Goal: Task Accomplishment & Management: Manage account settings

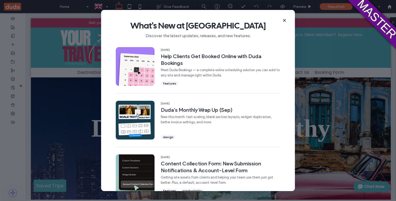
click at [286, 19] on icon at bounding box center [284, 20] width 4 height 4
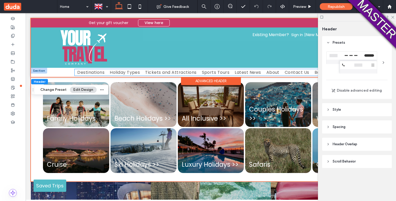
click at [130, 72] on span "Holiday Types" at bounding box center [125, 72] width 30 height 7
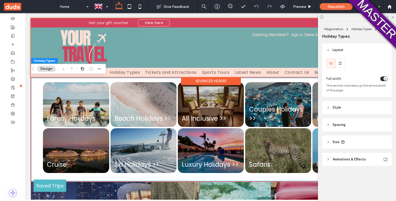
click at [295, 70] on div at bounding box center [211, 47] width 360 height 59
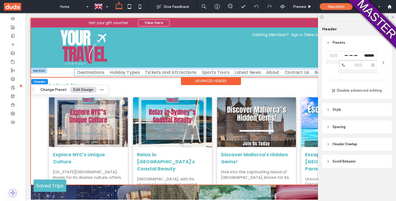
click at [246, 73] on span "Latest News" at bounding box center [248, 72] width 26 height 7
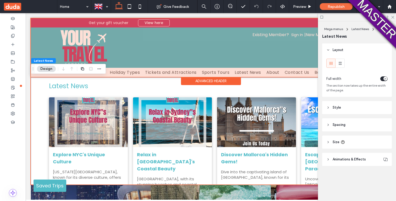
click at [212, 73] on div at bounding box center [211, 47] width 360 height 59
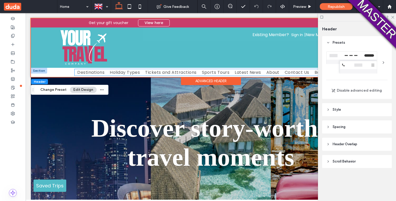
click at [177, 73] on span "Tickets and Attractions" at bounding box center [170, 72] width 51 height 7
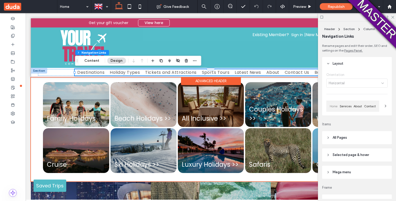
click at [118, 74] on span "Holiday Types" at bounding box center [125, 72] width 30 height 7
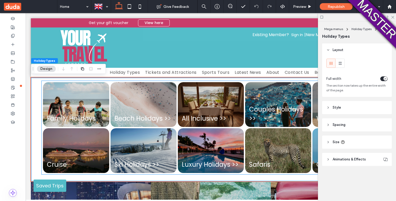
click at [102, 103] on link at bounding box center [76, 104] width 70 height 47
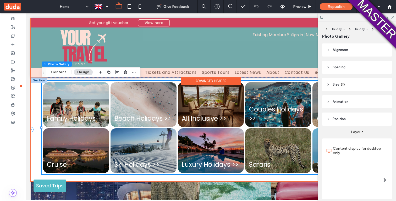
click at [169, 73] on div at bounding box center [211, 47] width 360 height 59
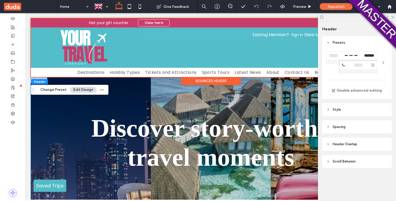
click at [146, 138] on span "Discover story-worthy travel moments" at bounding box center [210, 142] width 239 height 57
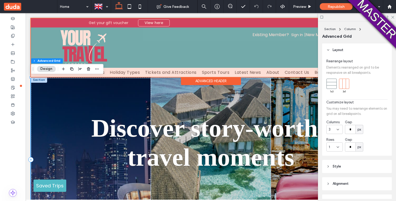
click at [159, 70] on div at bounding box center [211, 47] width 360 height 59
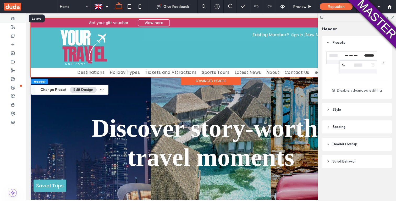
click at [12, 20] on icon at bounding box center [13, 19] width 4 height 4
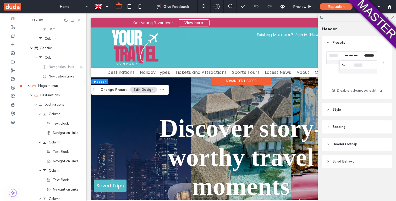
scroll to position [91, 0]
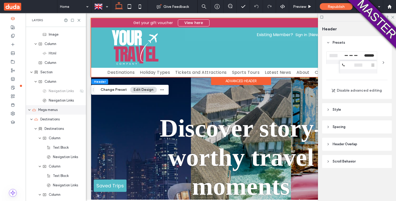
click at [29, 109] on icon "expand Mega menus" at bounding box center [29, 110] width 3 height 4
click at [28, 110] on icon "expand Mega menus" at bounding box center [29, 109] width 4 height 3
click at [31, 119] on icon "expand Destinations" at bounding box center [31, 119] width 3 height 4
click at [32, 128] on icon "expand Holiday Types" at bounding box center [31, 129] width 3 height 4
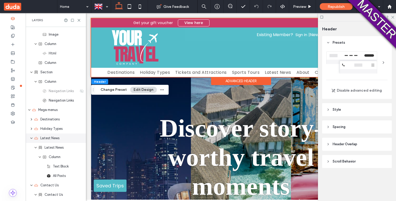
click at [32, 138] on icon "expand Latest News" at bounding box center [31, 138] width 3 height 4
click at [31, 150] on icon "expand Contact Us" at bounding box center [31, 148] width 3 height 4
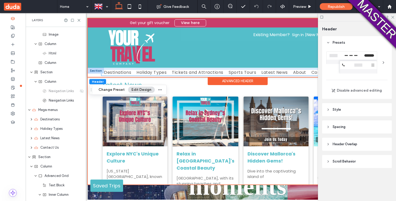
scroll to position [0, 8]
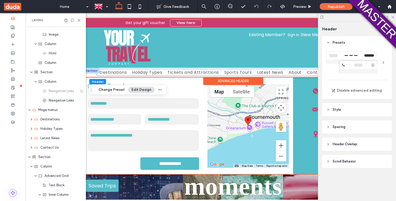
click at [311, 73] on span "Contact Us" at bounding box center [319, 72] width 25 height 7
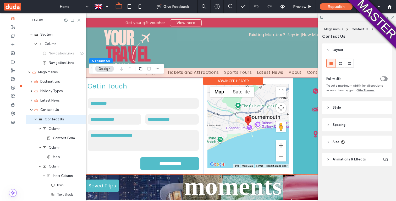
scroll to position [134, 0]
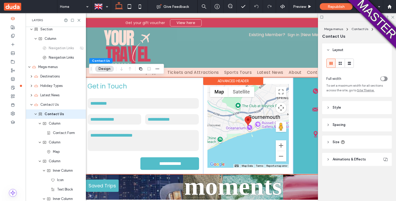
click at [272, 72] on div at bounding box center [233, 47] width 300 height 59
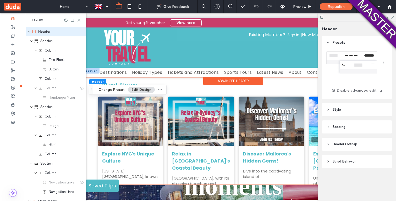
scroll to position [0, 0]
click at [272, 72] on span "Latest News" at bounding box center [270, 72] width 26 height 7
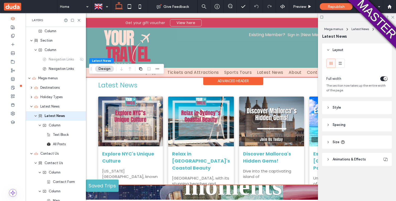
scroll to position [125, 0]
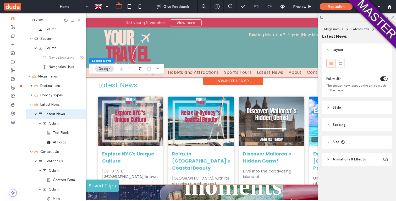
click at [221, 74] on div at bounding box center [233, 47] width 300 height 59
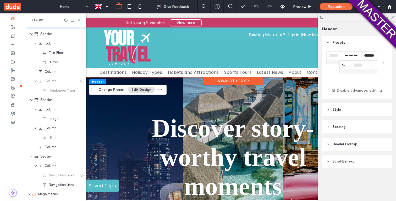
scroll to position [0, 0]
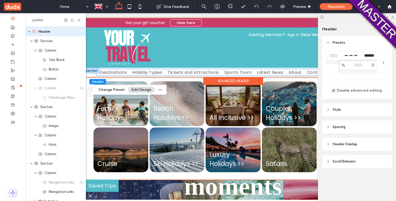
click at [153, 73] on span "Holiday Types" at bounding box center [147, 72] width 30 height 7
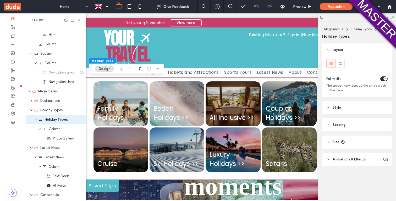
scroll to position [116, 0]
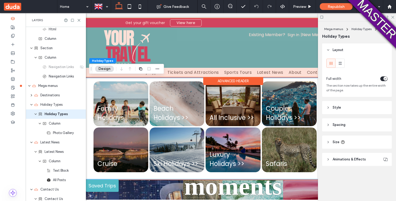
click at [133, 29] on div at bounding box center [233, 47] width 300 height 59
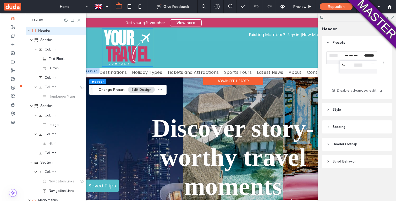
scroll to position [0, 0]
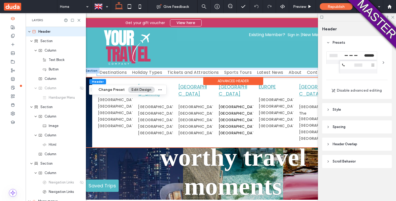
click at [116, 72] on span "Destinations" at bounding box center [113, 72] width 27 height 7
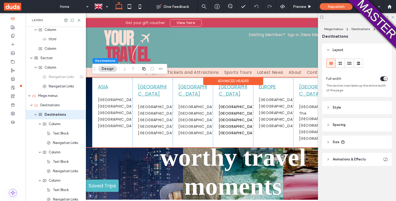
scroll to position [106, 0]
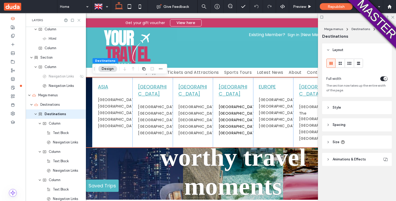
click at [79, 19] on icon at bounding box center [79, 20] width 4 height 4
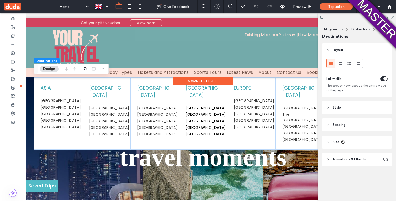
click at [115, 55] on div at bounding box center [203, 47] width 360 height 59
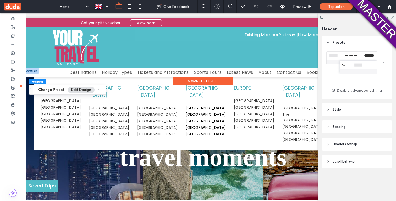
click at [85, 70] on span "Destinations" at bounding box center [82, 72] width 27 height 7
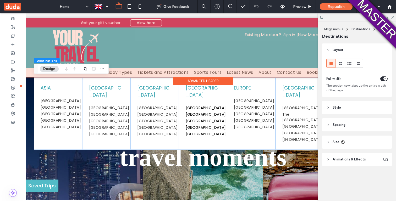
click at [117, 70] on div at bounding box center [203, 47] width 360 height 59
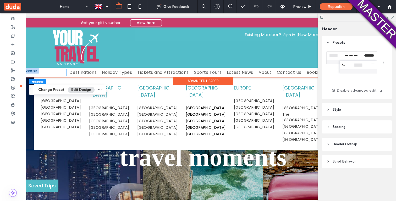
click at [69, 71] on link "Destinations" at bounding box center [83, 72] width 32 height 7
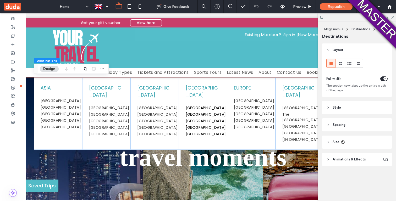
click at [50, 59] on span "Destinations" at bounding box center [47, 61] width 20 height 4
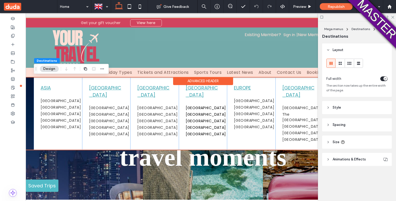
click at [108, 54] on div at bounding box center [203, 47] width 360 height 59
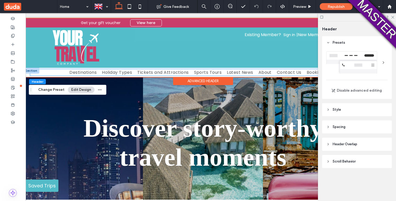
click at [58, 74] on div "Destination Guides Tours Dubai Maldives Mallorca New York Sydney Discover the B…" at bounding box center [203, 72] width 346 height 7
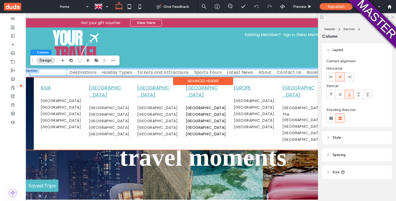
click at [69, 71] on link "Destinations" at bounding box center [83, 72] width 32 height 7
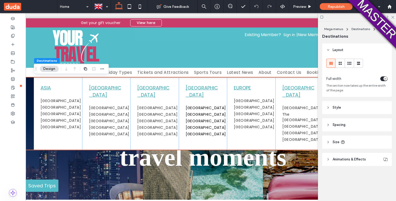
click at [12, 13] on div at bounding box center [13, 107] width 26 height 188
click at [12, 14] on div at bounding box center [13, 18] width 26 height 9
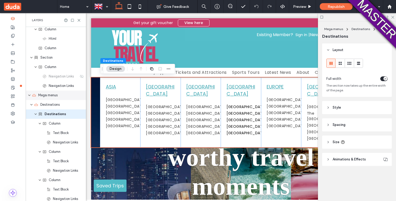
click at [28, 95] on icon "expand Mega menus" at bounding box center [29, 95] width 3 height 4
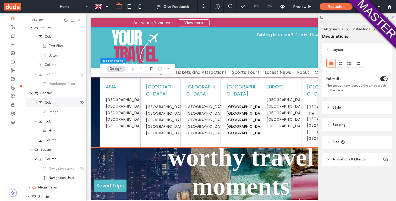
scroll to position [16, 0]
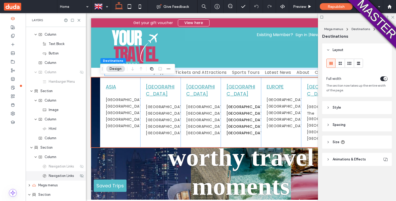
click at [66, 178] on span "Navigation Links" at bounding box center [61, 175] width 25 height 5
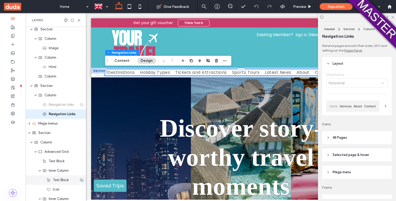
scroll to position [78, 0]
click at [124, 61] on button "Content" at bounding box center [122, 61] width 22 height 6
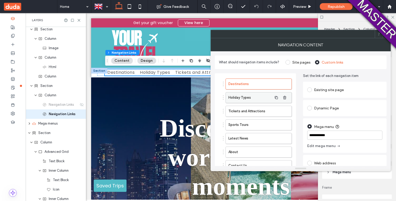
click at [262, 98] on label "Holiday Types" at bounding box center [250, 97] width 44 height 10
click at [263, 107] on label "Tickets and Attractions" at bounding box center [250, 111] width 44 height 10
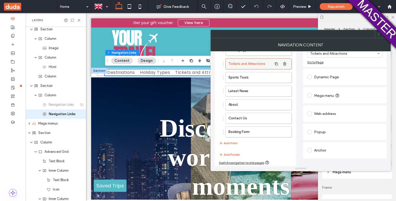
scroll to position [49, 0]
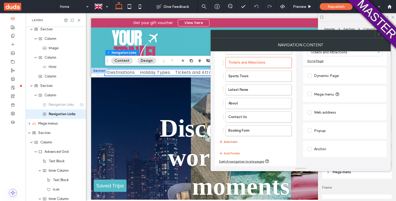
click at [234, 142] on button "Add Item" at bounding box center [228, 142] width 19 height 6
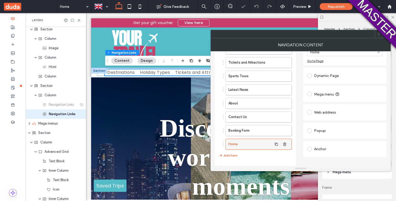
click at [237, 143] on label "Home" at bounding box center [250, 144] width 44 height 10
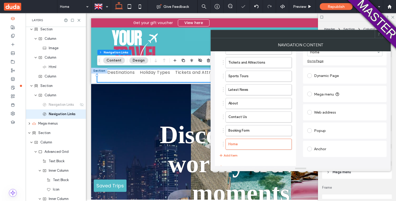
click at [314, 95] on label at bounding box center [310, 94] width 7 height 5
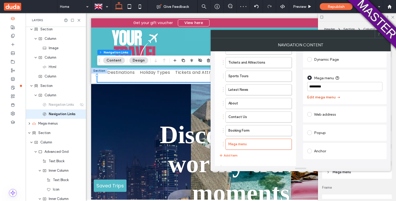
click at [320, 98] on button "Edit mega menu" at bounding box center [324, 97] width 34 height 8
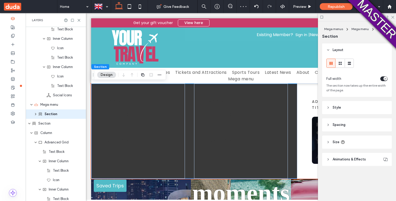
scroll to position [559, 0]
click at [10, 41] on div at bounding box center [13, 44] width 26 height 9
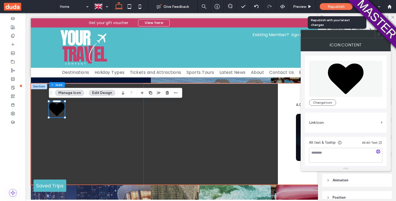
click at [340, 8] on span "Republish" at bounding box center [336, 6] width 17 height 4
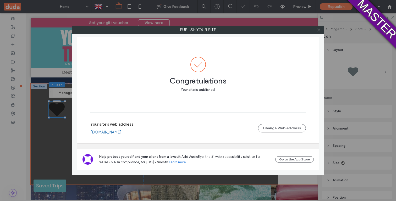
click at [117, 134] on link "9d6189eba57648cd940b00eefeb33f13.multiscreen.d1test.biz" at bounding box center [105, 132] width 31 height 5
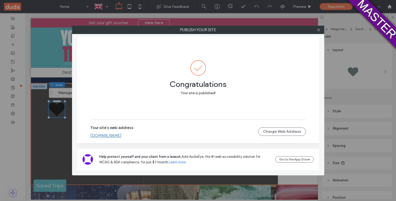
click at [321, 29] on div at bounding box center [319, 30] width 8 height 8
click at [122, 135] on link "9d6189eba57648cd940b00eefeb33f13.multiscreen.d1test.biz" at bounding box center [105, 135] width 31 height 5
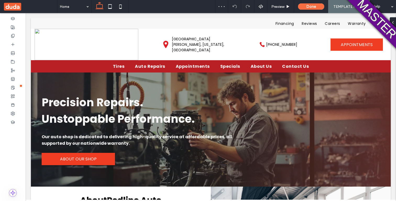
click at [195, 73] on div at bounding box center [211, 73] width 360 height 0
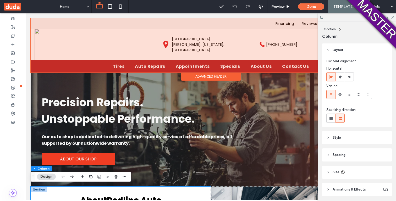
click at [201, 67] on div at bounding box center [211, 45] width 360 height 54
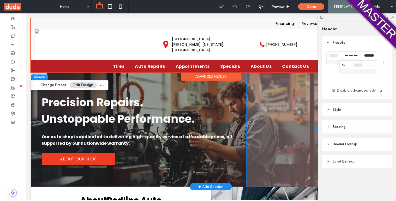
click at [315, 138] on span at bounding box center [319, 130] width 144 height 114
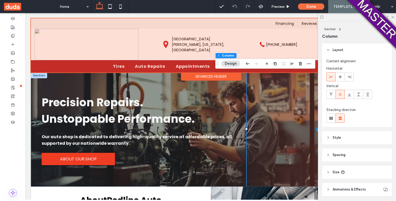
click at [185, 67] on div at bounding box center [211, 45] width 360 height 54
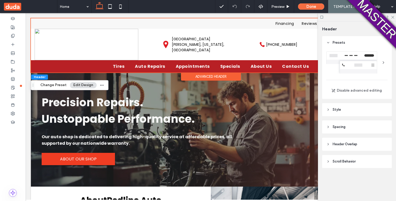
click at [184, 78] on div "Advanced Header" at bounding box center [211, 77] width 60 height 8
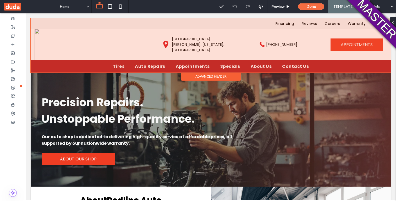
click at [202, 64] on div at bounding box center [211, 45] width 360 height 54
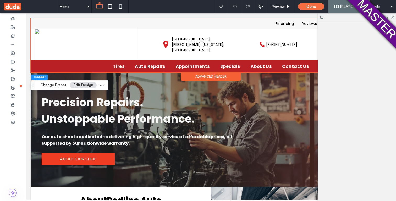
click at [192, 74] on div "Advanced Header" at bounding box center [211, 77] width 60 height 8
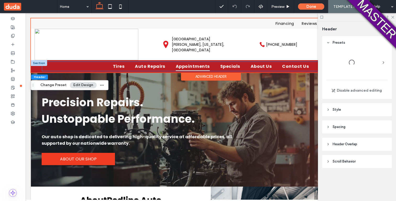
click at [190, 66] on span "Appointments" at bounding box center [193, 66] width 34 height 9
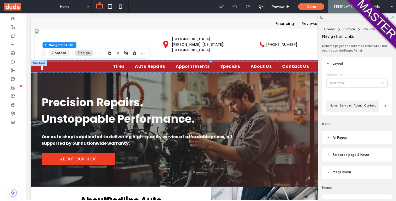
click at [65, 51] on button "Content" at bounding box center [59, 53] width 22 height 6
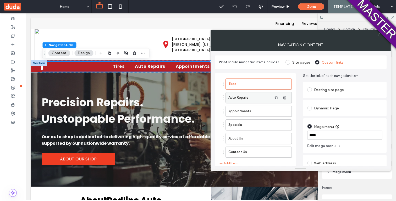
click at [262, 99] on label "Auto Repairs" at bounding box center [250, 97] width 44 height 10
click at [265, 110] on label "Appointments" at bounding box center [250, 111] width 44 height 10
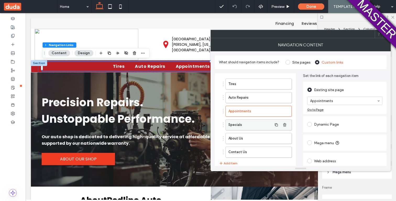
click at [264, 121] on label "Specials" at bounding box center [250, 125] width 44 height 10
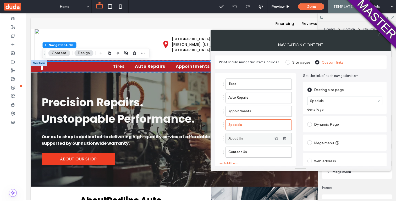
click at [264, 137] on label "About Us" at bounding box center [250, 138] width 44 height 10
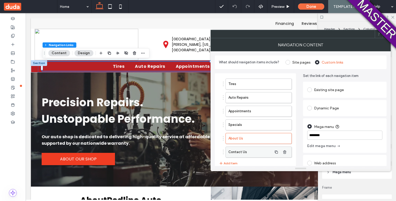
click at [264, 149] on label "Contact Us" at bounding box center [250, 152] width 44 height 10
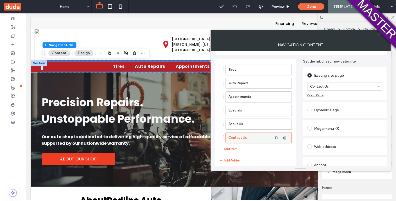
scroll to position [21, 0]
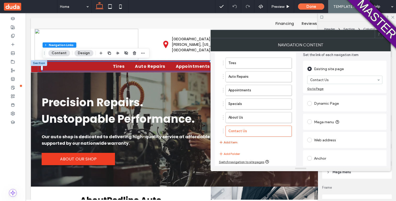
click at [236, 144] on button "Add Item" at bounding box center [228, 142] width 19 height 6
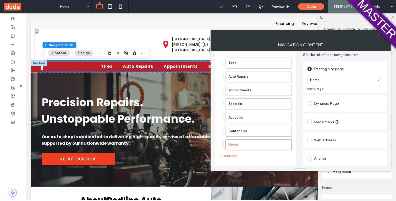
scroll to position [35, 0]
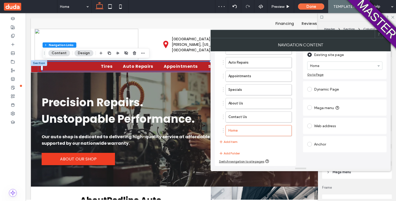
click at [310, 111] on div at bounding box center [310, 107] width 7 height 8
click at [310, 107] on span at bounding box center [309, 107] width 5 height 5
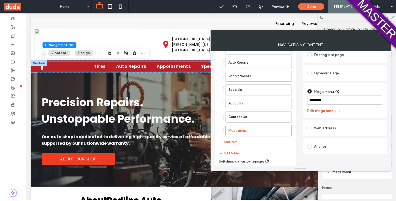
click at [331, 113] on button "Edit mega menu" at bounding box center [324, 111] width 34 height 8
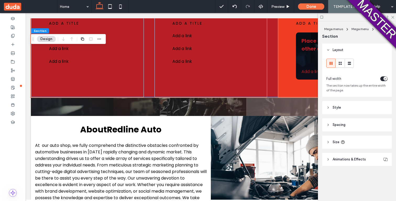
scroll to position [0, 0]
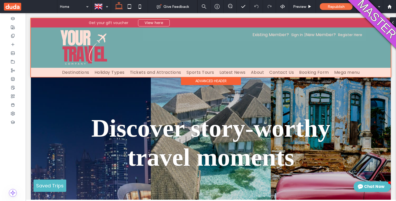
click at [181, 72] on div at bounding box center [211, 47] width 360 height 59
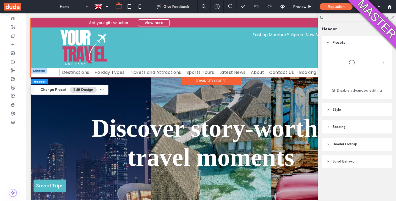
click at [166, 73] on span "Tickets and Attractions" at bounding box center [155, 72] width 51 height 7
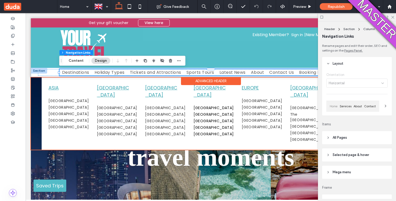
click at [77, 72] on span "Destinations" at bounding box center [75, 72] width 27 height 7
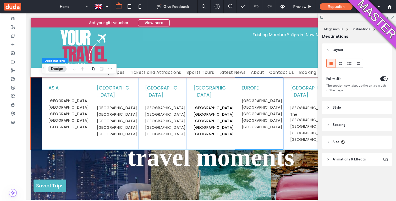
click at [253, 81] on div "EUROPE France Spain Italy Germany United Kingdom" at bounding box center [259, 114] width 48 height 72
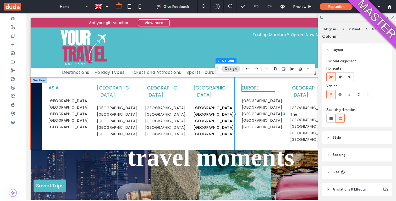
click at [259, 88] on link "EUROPE" at bounding box center [250, 88] width 17 height 7
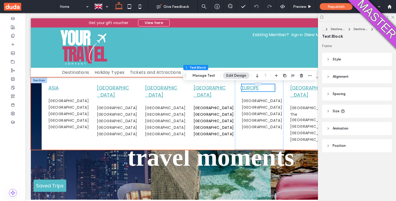
click at [338, 60] on span "Style" at bounding box center [337, 59] width 8 height 5
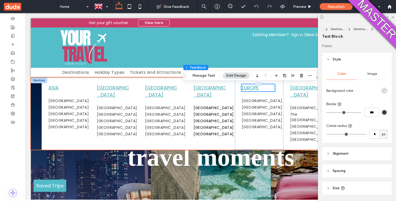
click at [384, 92] on icon "rgba(0, 0, 0, 0)" at bounding box center [384, 91] width 4 height 4
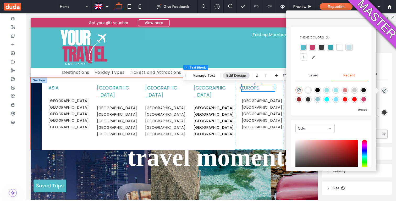
click at [347, 99] on div "rgba(243, 20, 20, 1)" at bounding box center [345, 99] width 4 height 4
type input "*******"
type input "***"
type input "****"
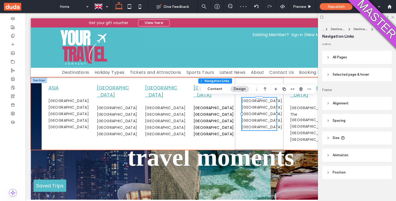
scroll to position [116, 0]
click at [284, 95] on div "AUSTRALIA New Zealand The Samoa Islands Papua New Guinea Australia Fiji" at bounding box center [307, 114] width 48 height 72
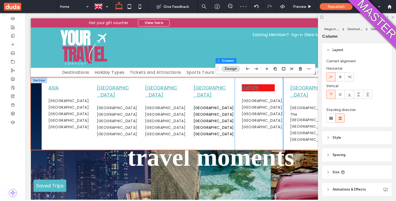
click at [280, 95] on div "EUROPE France Spain Italy Germany United Kingdom" at bounding box center [259, 114] width 48 height 72
click at [271, 98] on link "[GEOGRAPHIC_DATA]" at bounding box center [262, 101] width 40 height 7
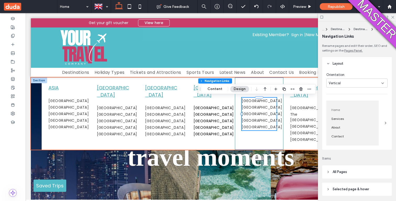
click at [271, 95] on div "EUROPE France Spain Italy Germany United Kingdom" at bounding box center [259, 114] width 48 height 72
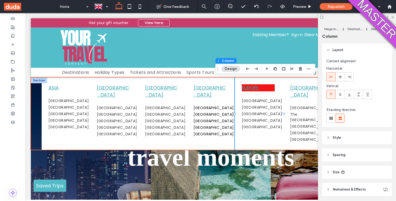
click at [330, 152] on header "Spacing" at bounding box center [357, 155] width 70 height 13
type input "**"
type input "****"
click at [346, 174] on input "range" at bounding box center [348, 174] width 44 height 1
type input "**"
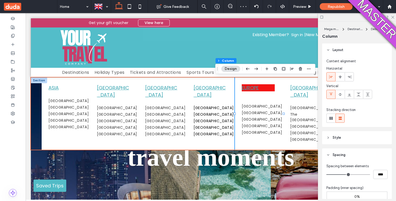
type input "****"
type input "**"
click at [364, 174] on input "range" at bounding box center [348, 174] width 44 height 1
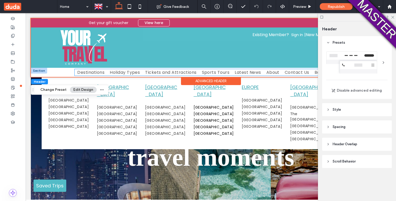
click at [97, 71] on span "Destinations" at bounding box center [90, 72] width 27 height 7
